Goal: Communication & Community: Answer question/provide support

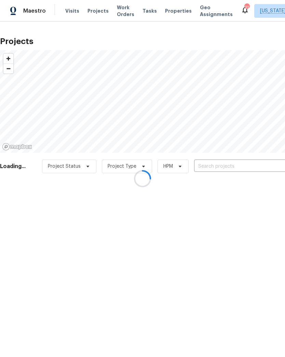
click at [213, 163] on div at bounding box center [142, 178] width 285 height 357
click at [217, 169] on div at bounding box center [142, 178] width 285 height 357
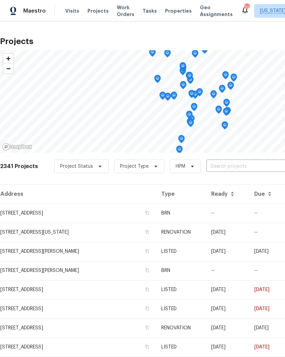
click at [233, 165] on input "text" at bounding box center [245, 166] width 78 height 11
type input "1101"
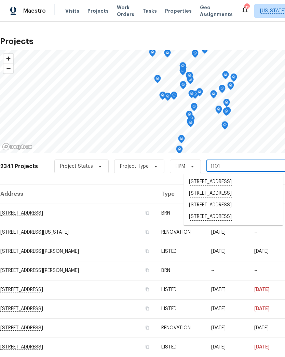
click at [228, 222] on li "[STREET_ADDRESS]" at bounding box center [232, 217] width 99 height 12
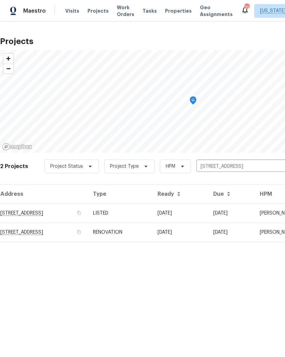
click at [150, 211] on td "LISTED" at bounding box center [119, 212] width 64 height 19
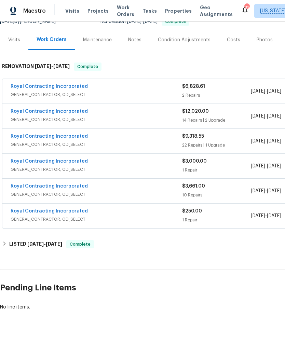
scroll to position [73, 0]
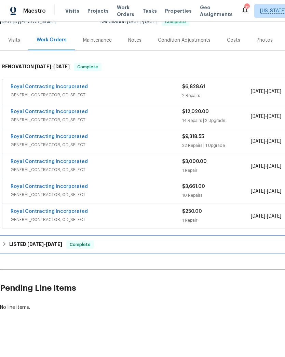
click at [83, 245] on span "Complete" at bounding box center [80, 244] width 26 height 7
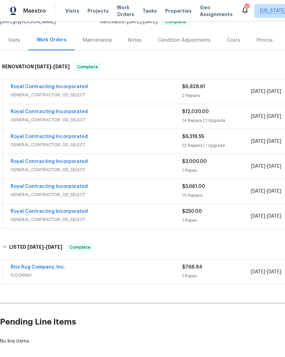
click at [49, 268] on link "Rite Rug Company, Inc." at bounding box center [38, 266] width 55 height 5
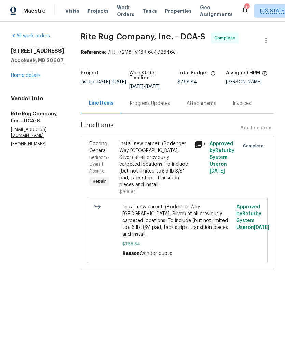
click at [144, 108] on div "Progress Updates" at bounding box center [149, 103] width 57 height 20
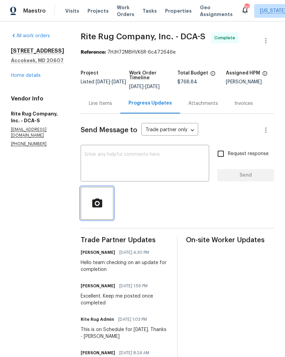
click at [92, 207] on icon "button" at bounding box center [97, 203] width 12 height 12
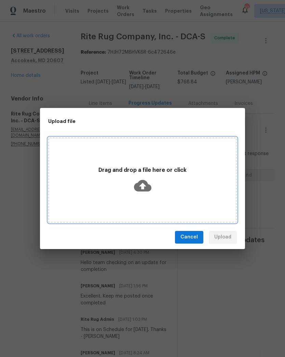
click at [141, 189] on icon at bounding box center [142, 185] width 17 height 12
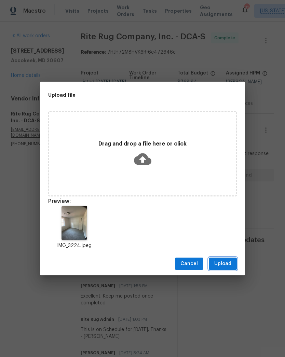
click at [224, 259] on button "Upload" at bounding box center [222, 263] width 28 height 13
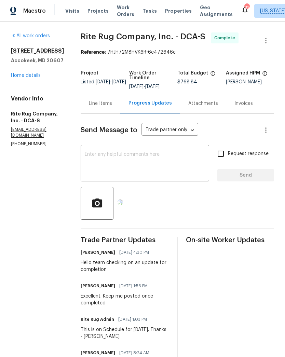
click at [167, 160] on textarea at bounding box center [145, 164] width 120 height 24
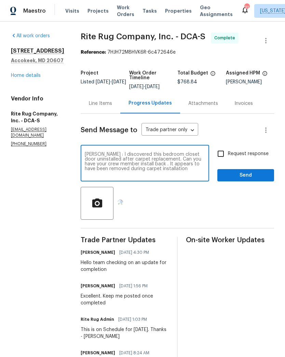
type textarea "[PERSON_NAME] : I discovered this bedroom closet door uninstalled after carpet …"
click at [220, 156] on input "Request response" at bounding box center [220, 153] width 14 height 14
checkbox input "true"
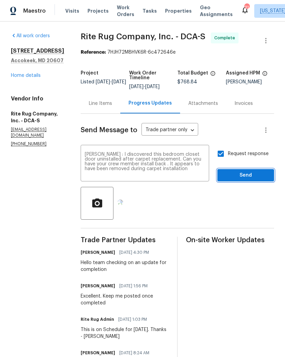
click at [230, 180] on button "Send" at bounding box center [245, 175] width 57 height 13
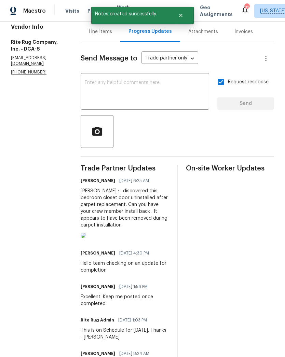
scroll to position [74, 0]
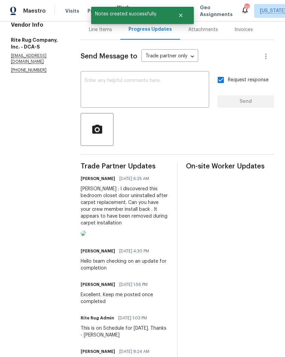
click at [86, 236] on img at bounding box center [83, 232] width 5 height 5
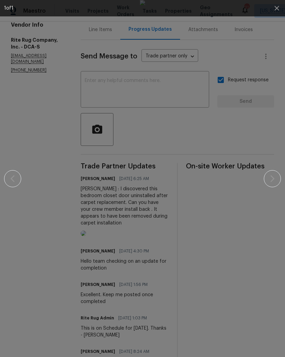
click at [279, 262] on div at bounding box center [142, 178] width 276 height 357
click at [145, 346] on img at bounding box center [142, 178] width 5 height 357
click at [267, 154] on div at bounding box center [142, 178] width 276 height 357
click at [271, 12] on button "button" at bounding box center [276, 8] width 16 height 16
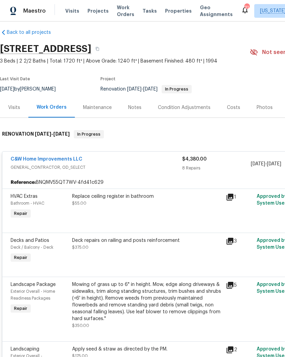
scroll to position [6, 0]
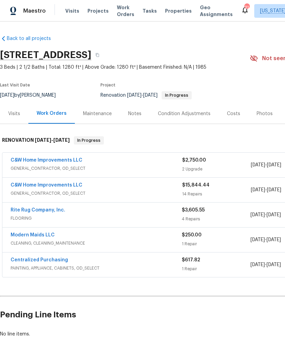
scroll to position [0, 0]
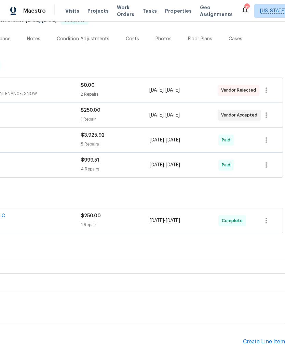
scroll to position [75, 101]
